Goal: Task Accomplishment & Management: Use online tool/utility

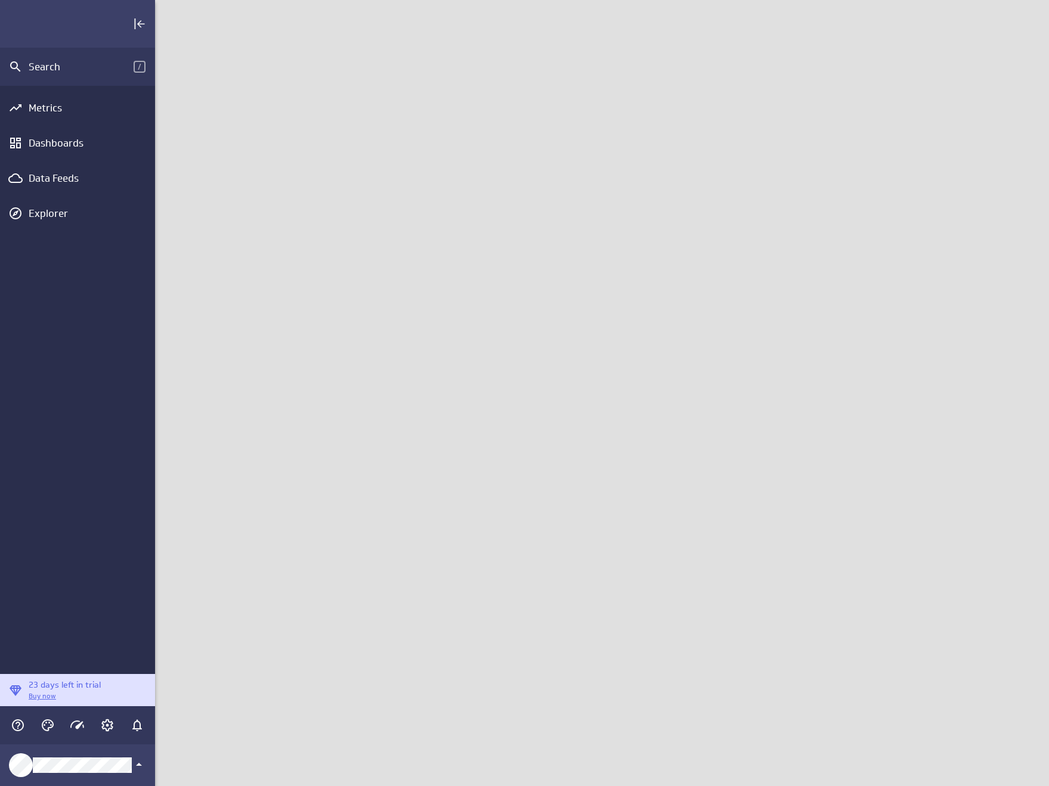
scroll to position [805, 912]
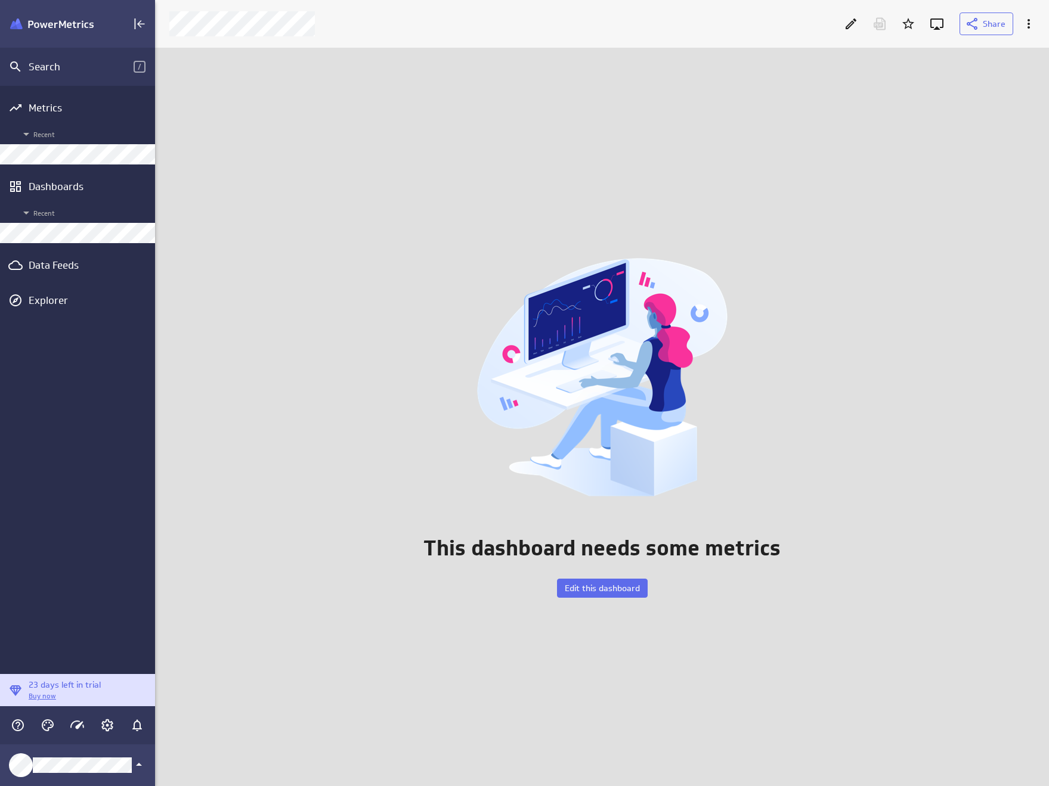
scroll to position [757, 912]
click at [80, 266] on div "Data Feeds" at bounding box center [78, 265] width 98 height 13
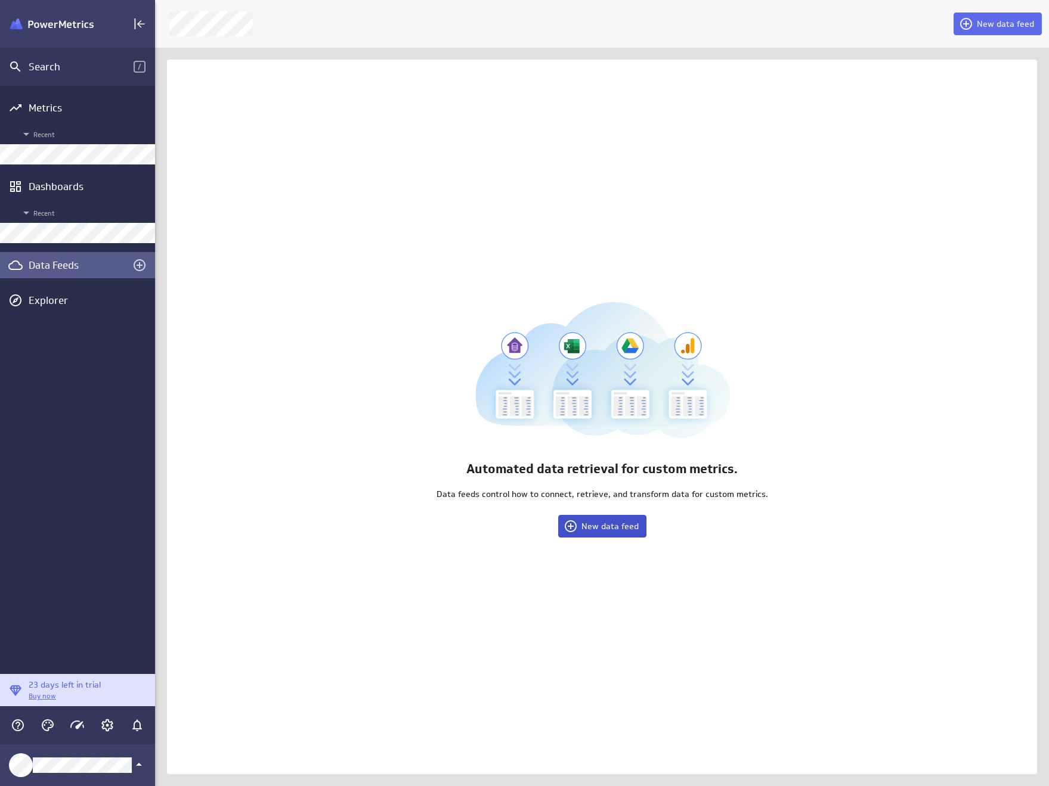
click at [610, 525] on span "New data feed" at bounding box center [609, 526] width 57 height 11
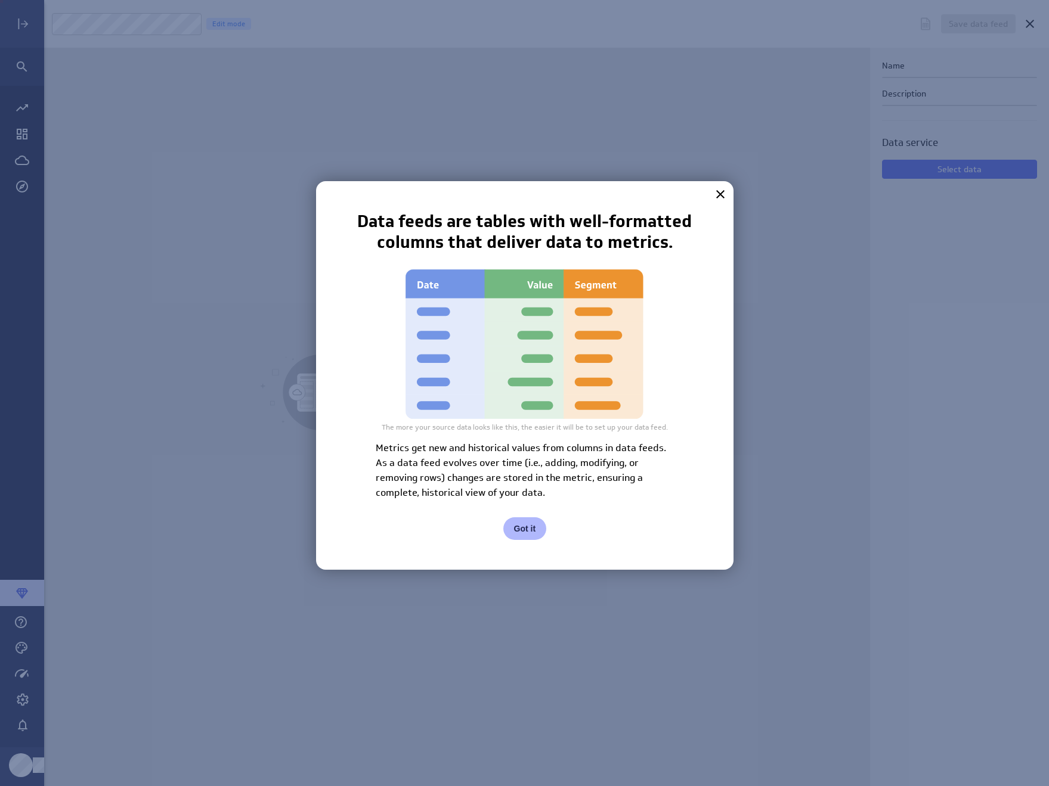
scroll to position [805, 1025]
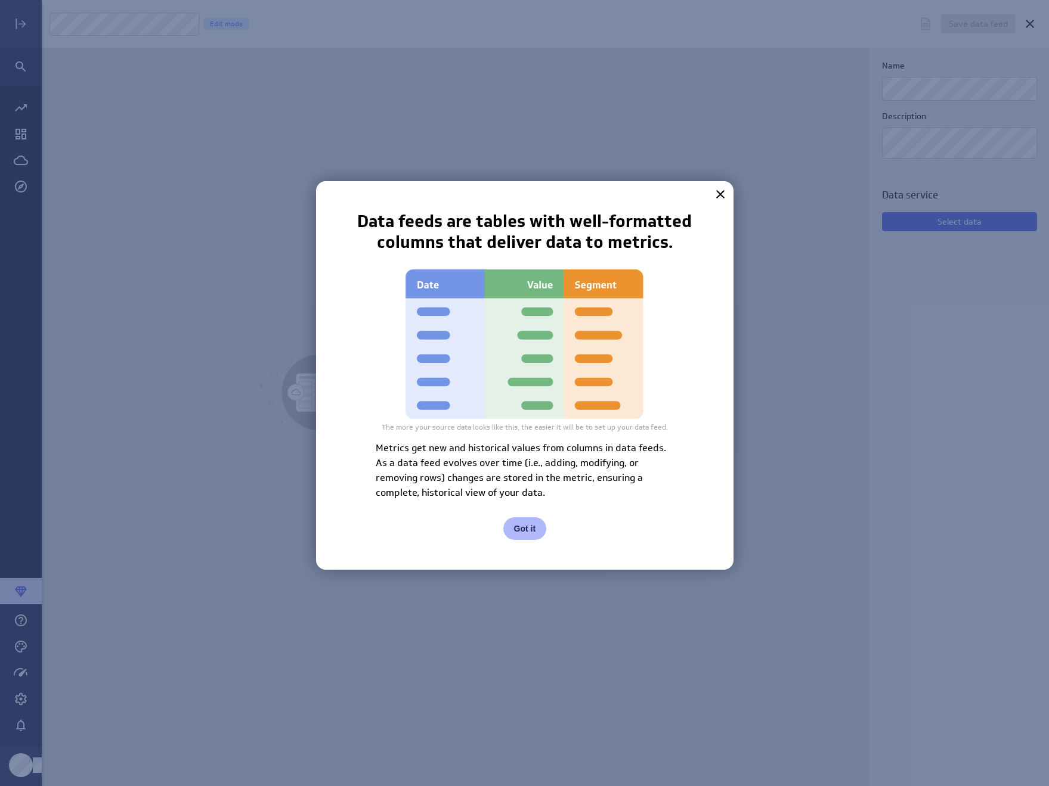
click at [529, 526] on button "Got it" at bounding box center [525, 528] width 44 height 23
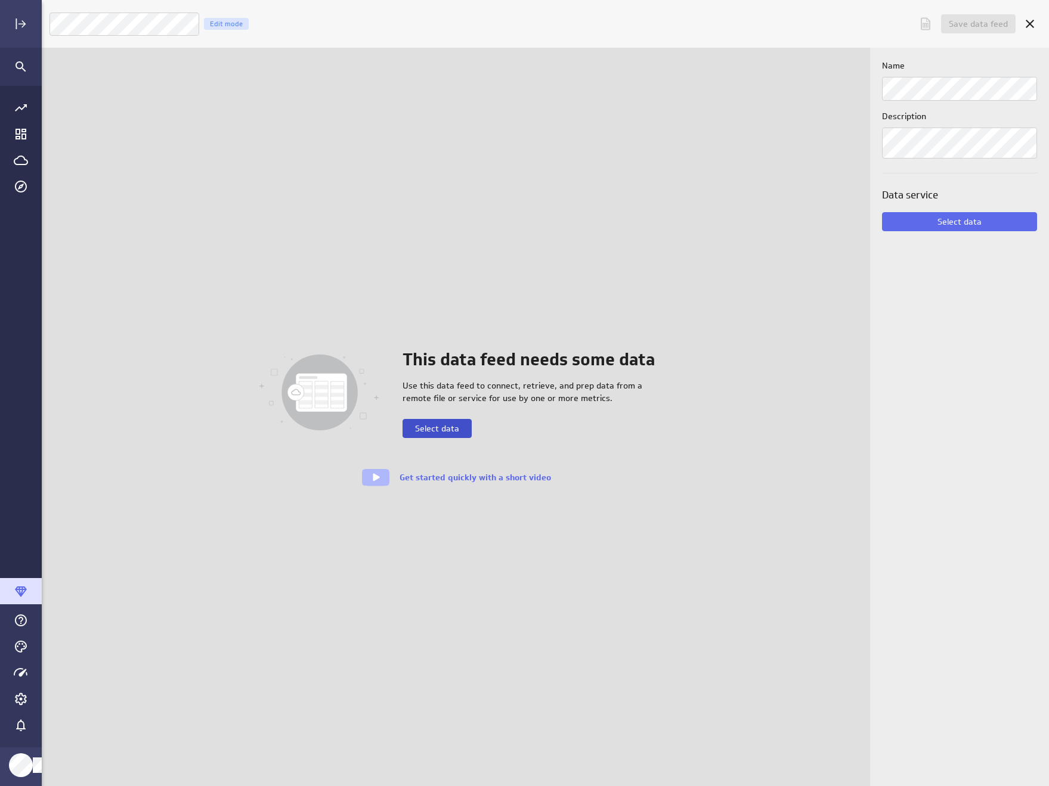
click at [445, 421] on button "Select data" at bounding box center [436, 428] width 69 height 19
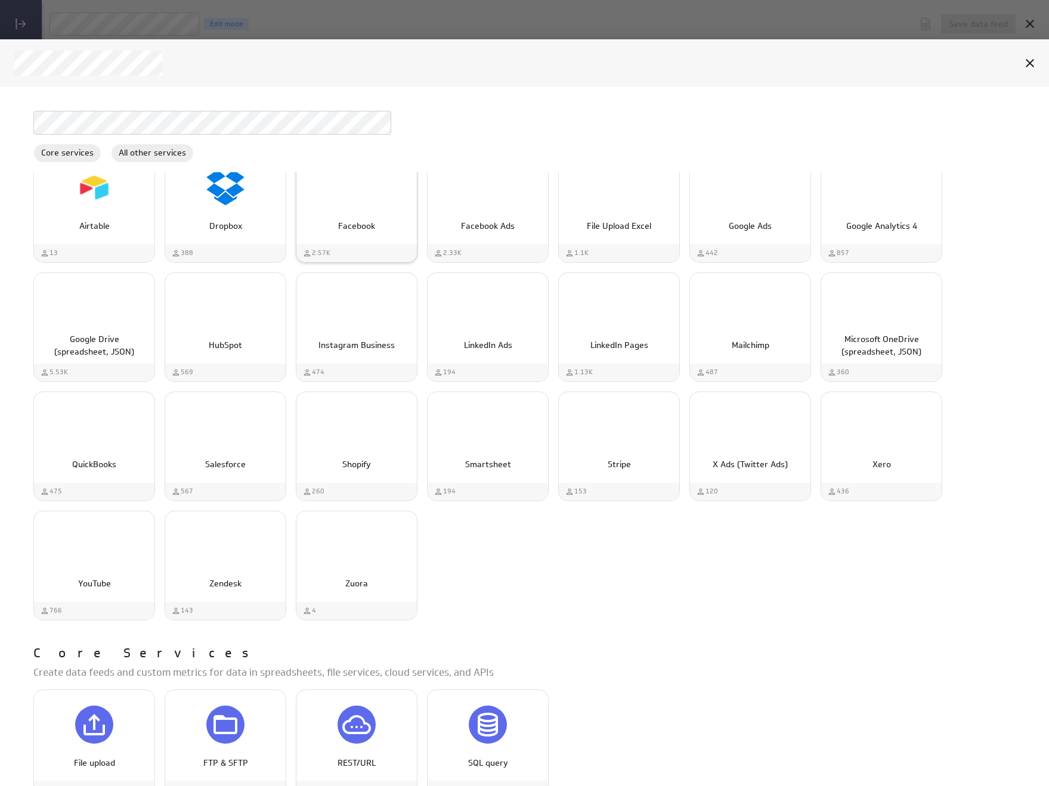
scroll to position [0, 0]
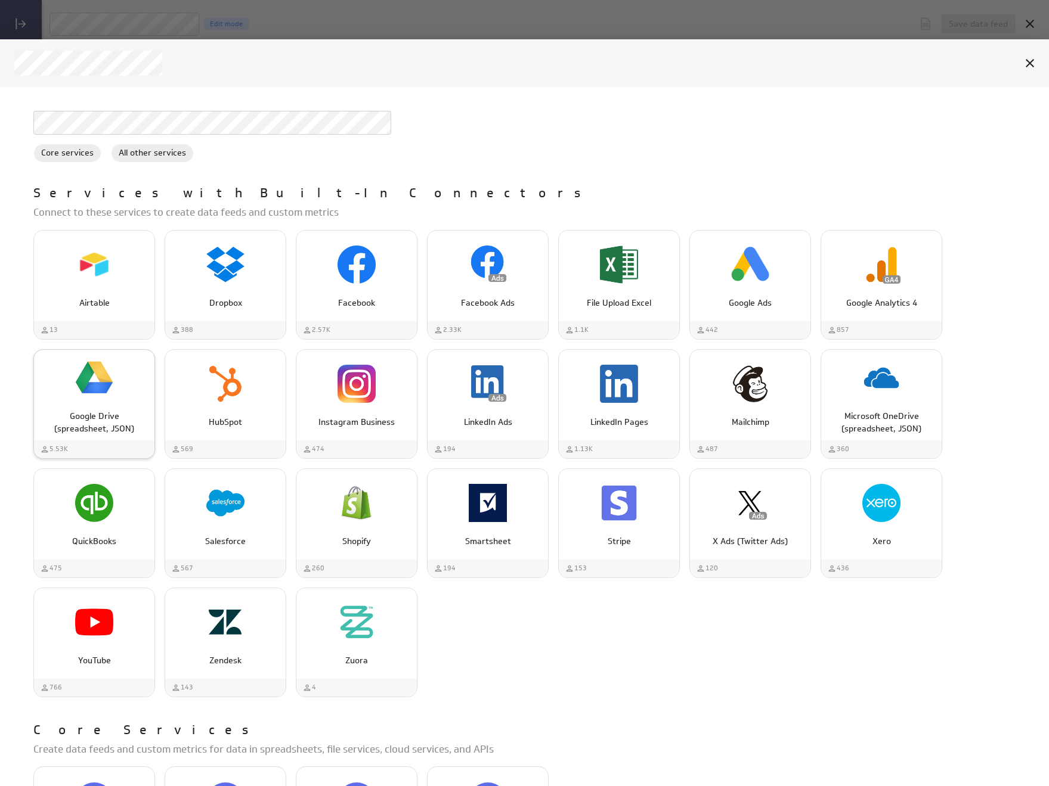
click at [85, 386] on img "Google Drive (spreadsheet, JSON)" at bounding box center [94, 378] width 38 height 38
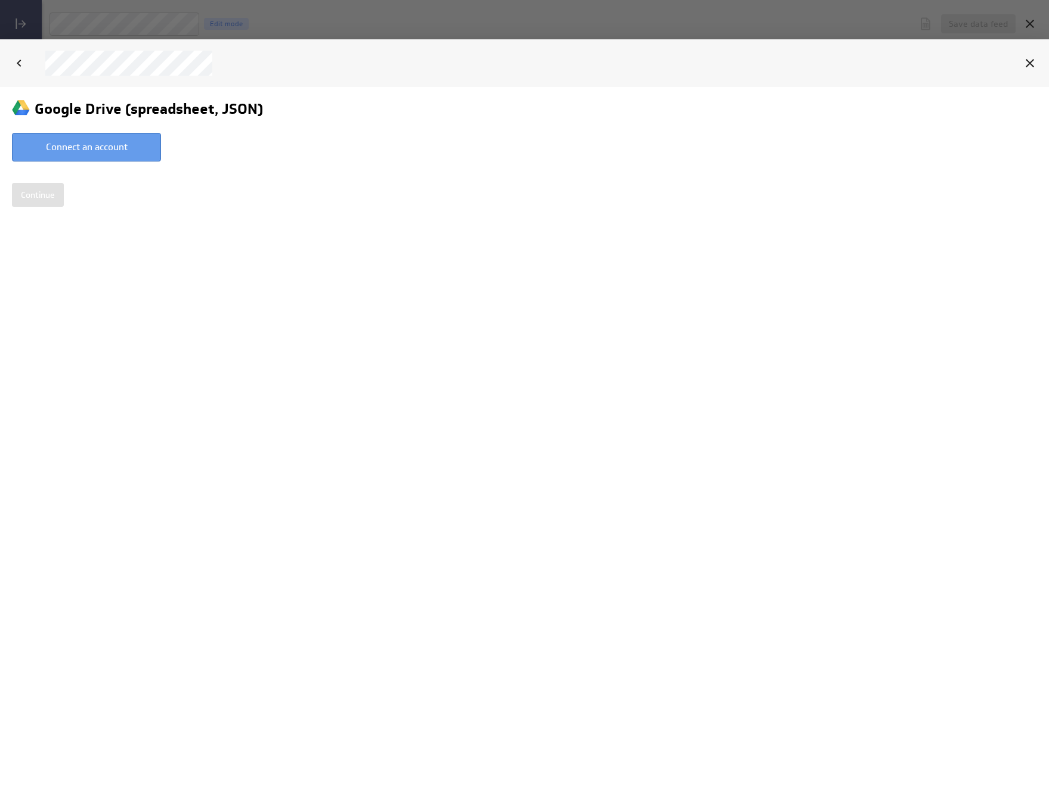
click at [98, 152] on button "Connect an account" at bounding box center [86, 146] width 149 height 29
type input "[PERSON_NAME] @ Google created [DATE] 11:31 AM EDT"
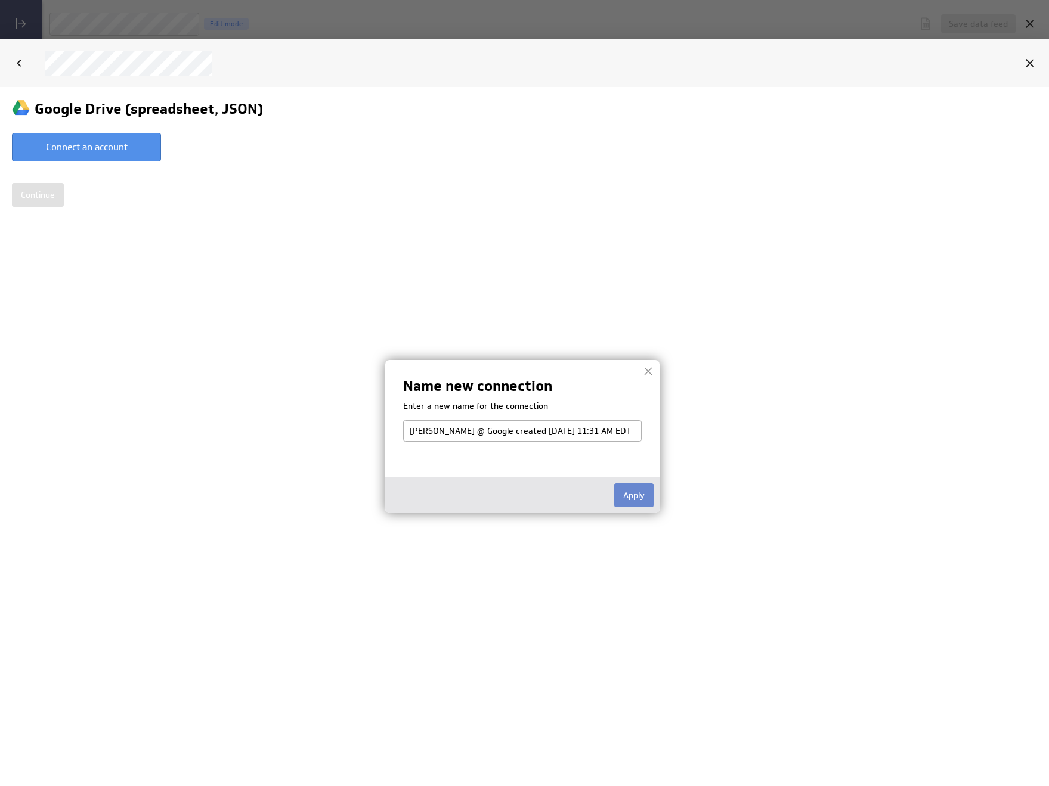
click at [643, 495] on button "Apply" at bounding box center [633, 495] width 39 height 24
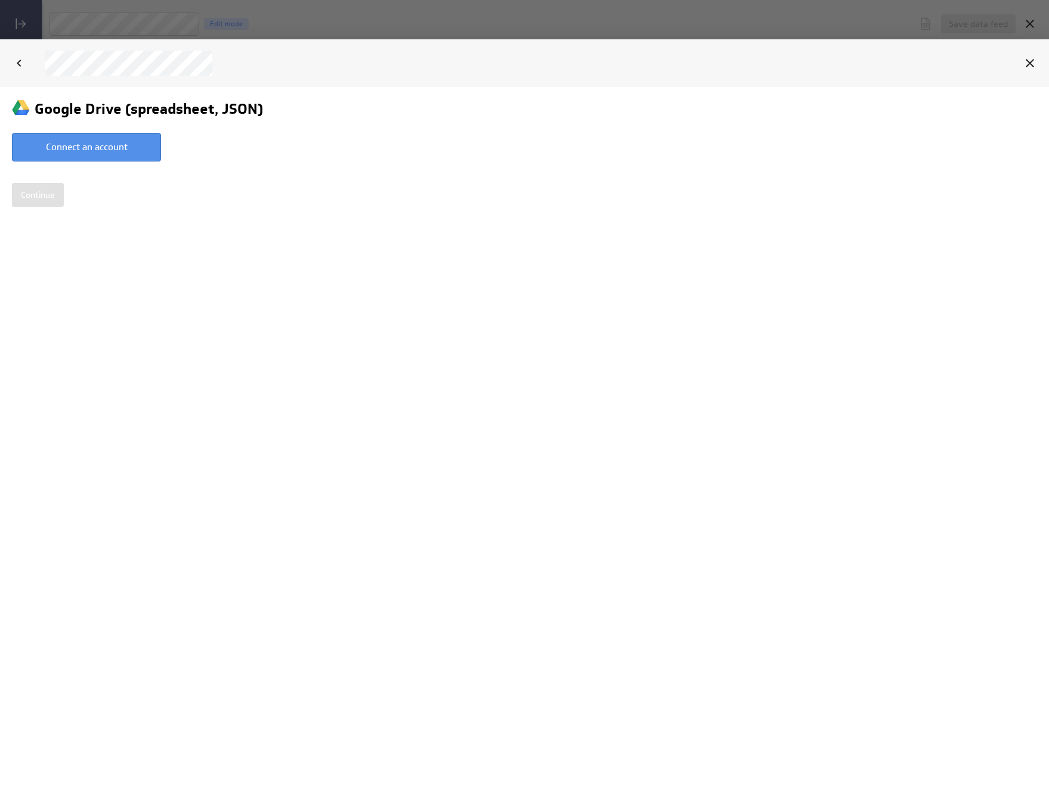
select select "2642a48f77121d4599ddee1b4c0e87e8"
click at [38, 193] on input "Continue" at bounding box center [38, 187] width 52 height 24
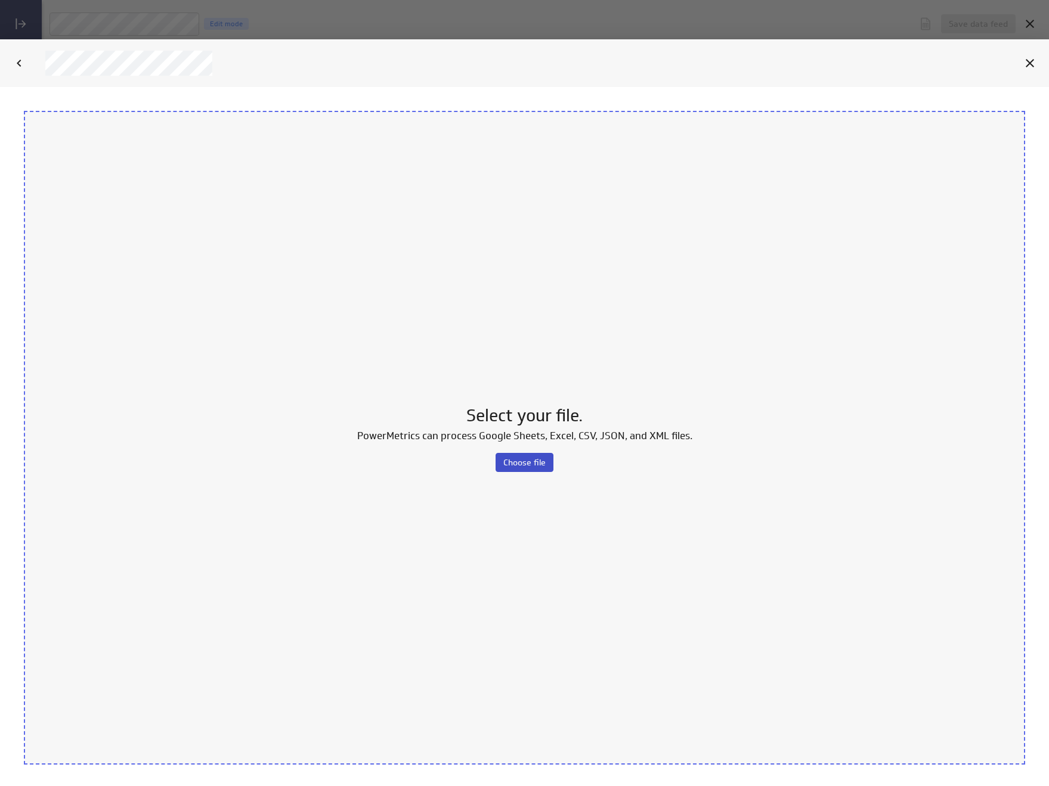
click at [517, 454] on button "Choose file" at bounding box center [524, 461] width 58 height 19
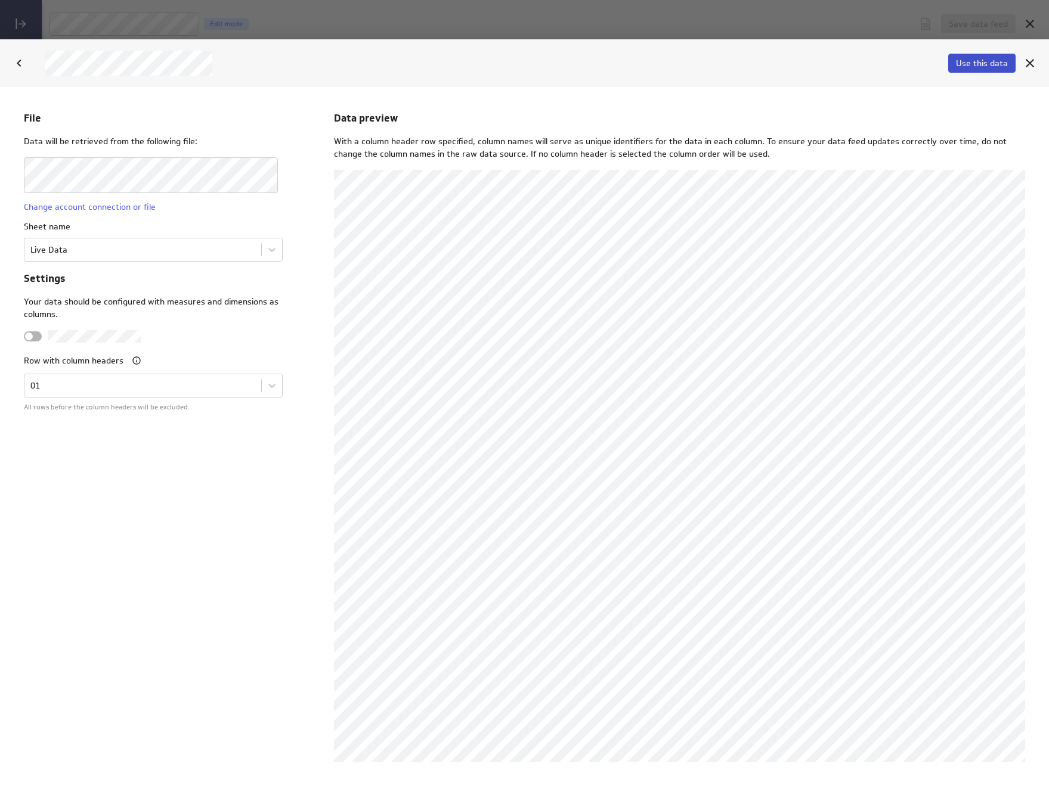
click at [984, 60] on span "Use this data" at bounding box center [982, 63] width 52 height 11
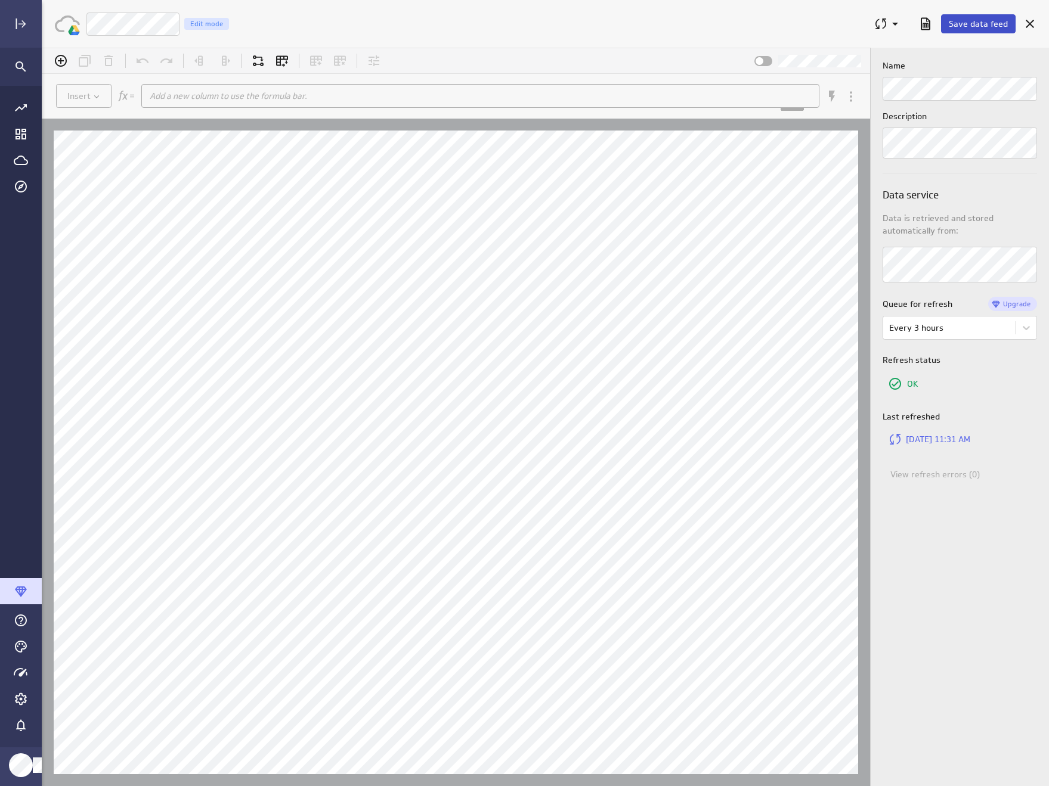
click at [976, 19] on span "Save data feed" at bounding box center [977, 23] width 59 height 11
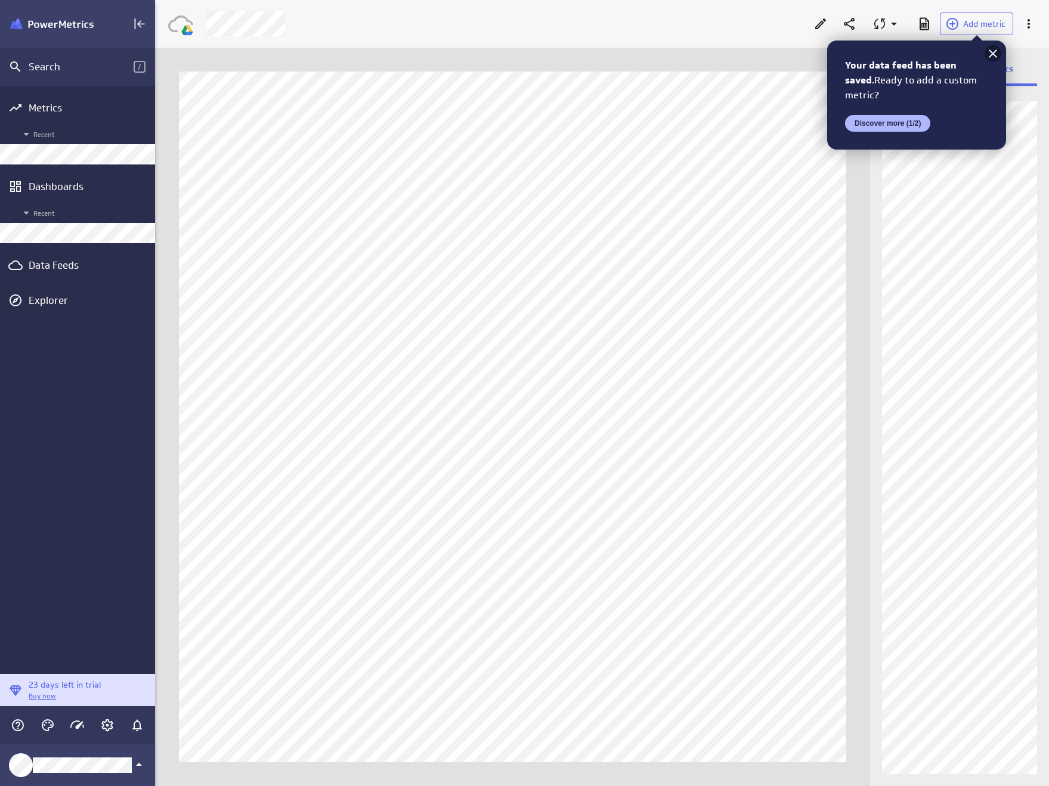
click at [988, 55] on icon at bounding box center [992, 53] width 14 height 14
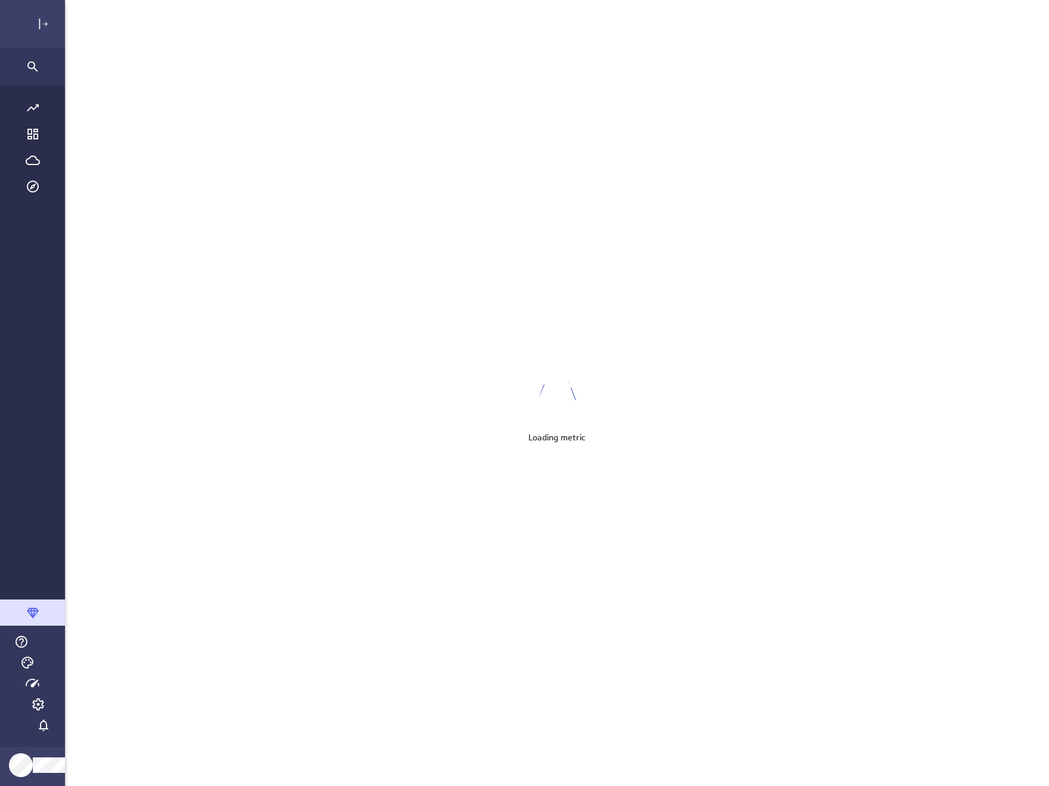
scroll to position [805, 1025]
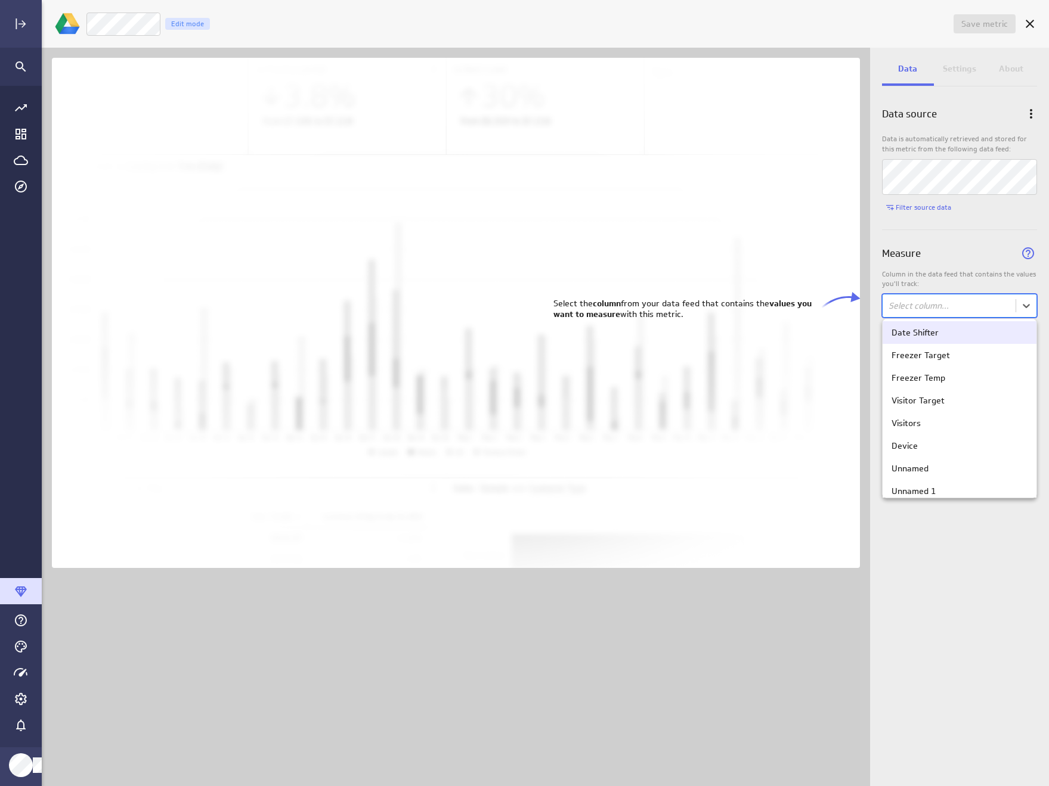
click at [967, 298] on body "Save metric Untitled Edit mode Data Settings About Data source Data is automati…" at bounding box center [524, 393] width 1049 height 786
click at [928, 422] on div "Visitors" at bounding box center [959, 423] width 136 height 11
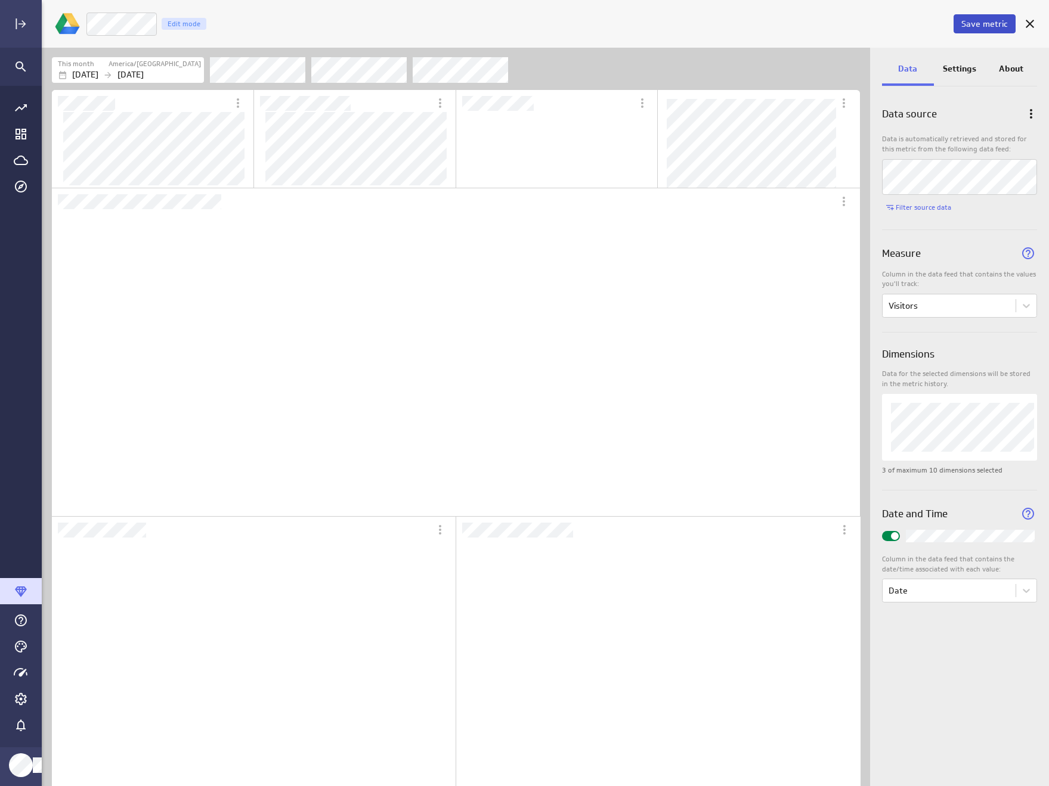
scroll to position [92, 200]
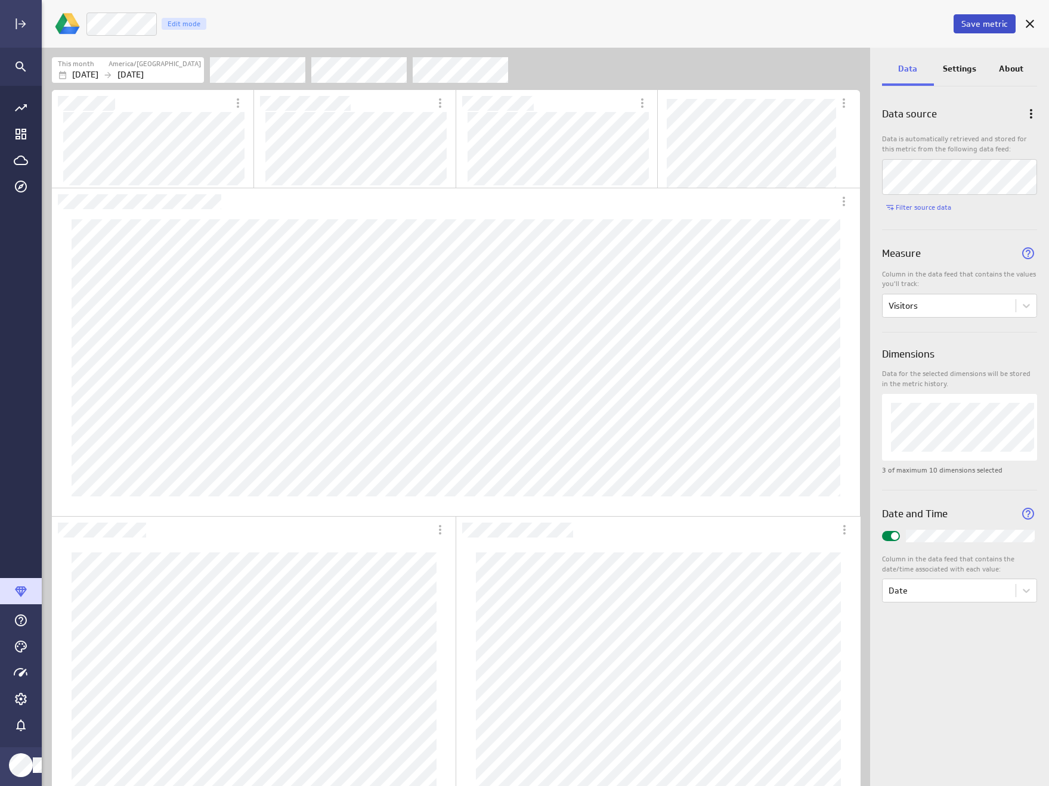
click at [984, 24] on span "Save metric" at bounding box center [984, 23] width 46 height 11
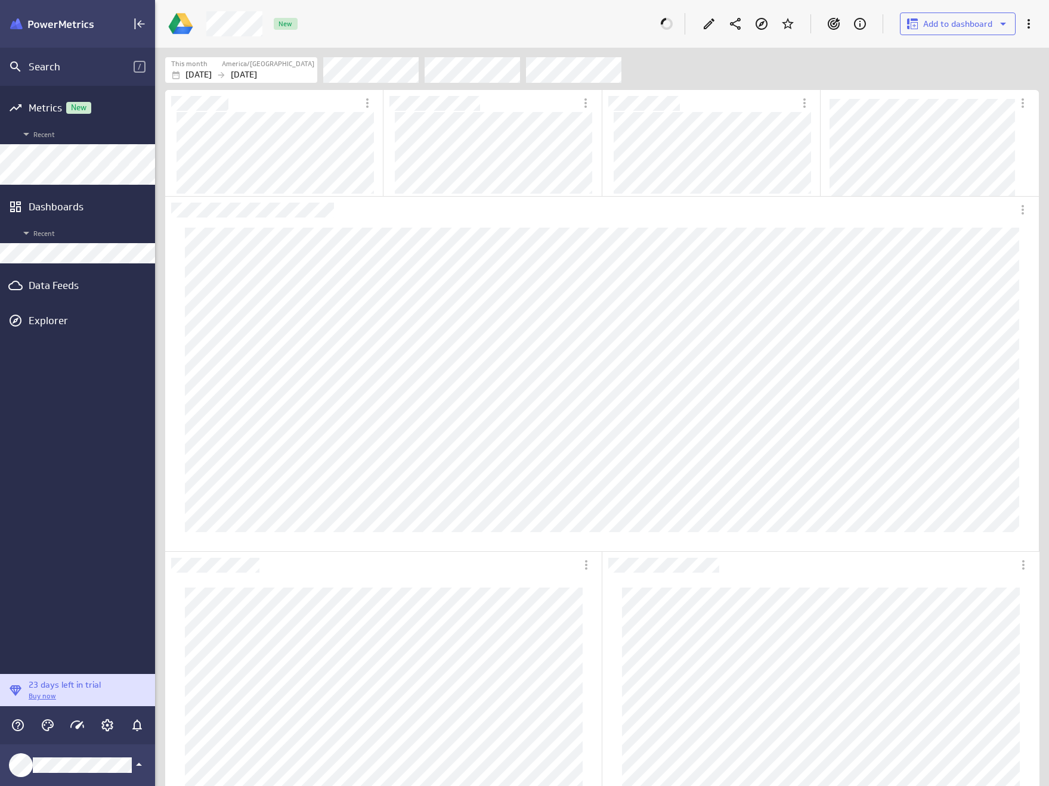
scroll to position [864, 892]
click at [61, 286] on div "Data Feeds" at bounding box center [78, 285] width 98 height 13
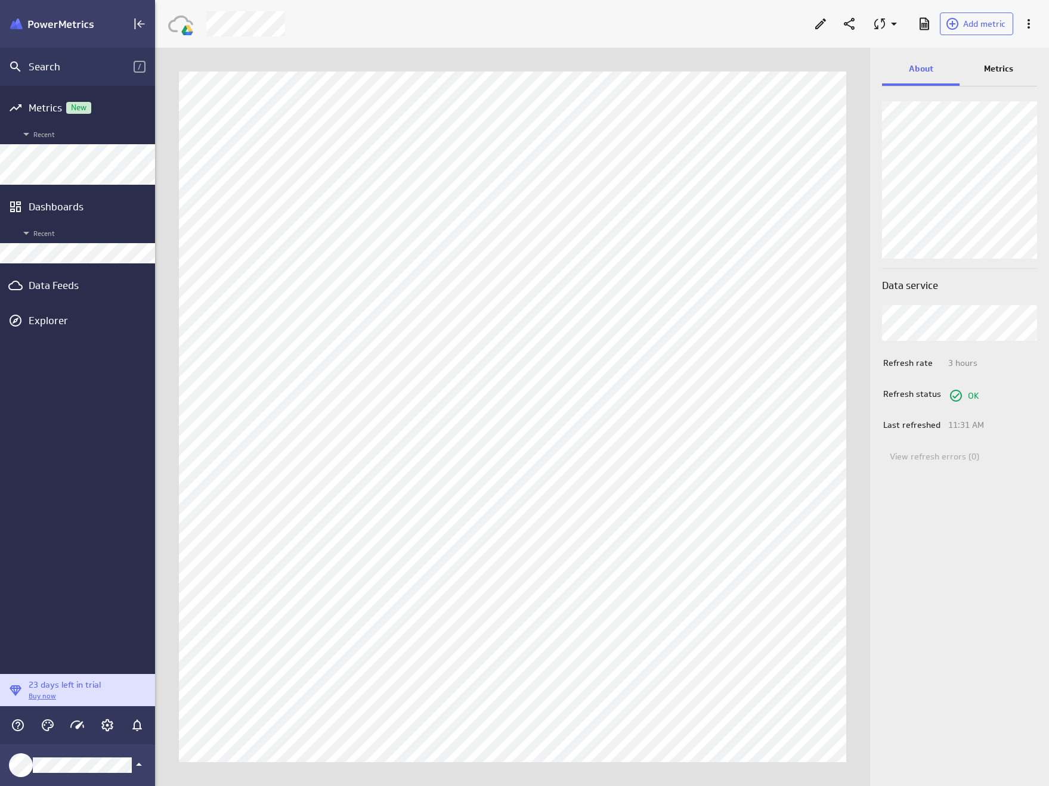
click at [996, 65] on p "Metrics" at bounding box center [998, 69] width 29 height 13
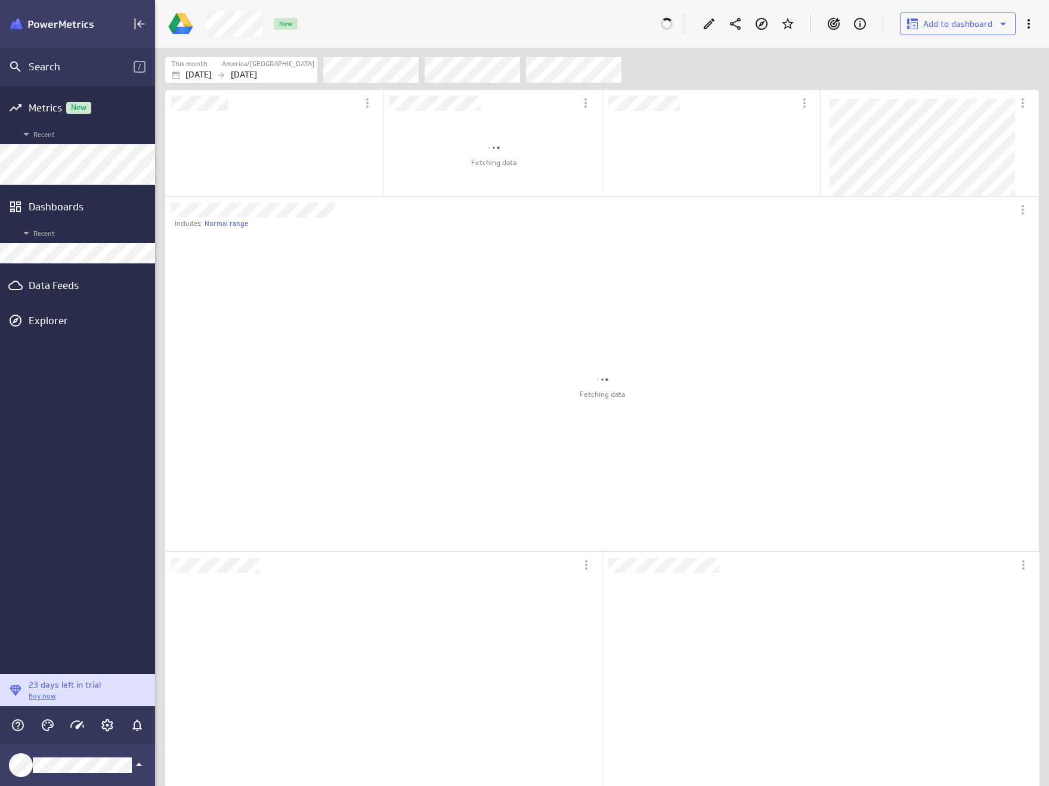
scroll to position [100, 216]
